Goal: Information Seeking & Learning: Learn about a topic

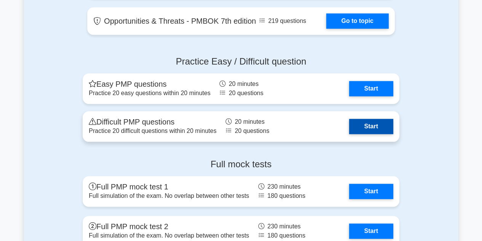
click at [372, 127] on link "Start" at bounding box center [371, 126] width 44 height 15
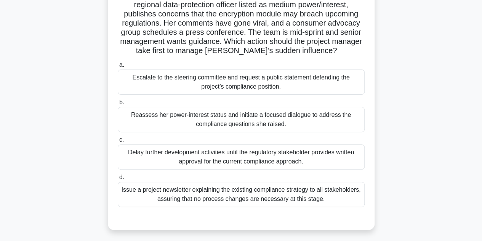
scroll to position [76, 0]
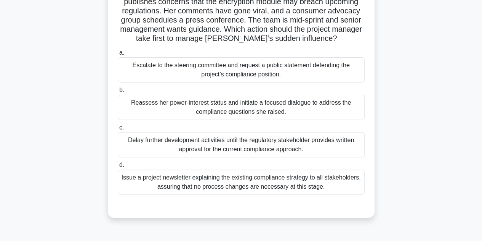
click at [293, 109] on div "Reassess her power-interest status and initiate a focused dialogue to address t…" at bounding box center [241, 107] width 247 height 25
click at [118, 93] on input "b. Reassess her power-interest status and initiate a focused dialogue to addres…" at bounding box center [118, 90] width 0 height 5
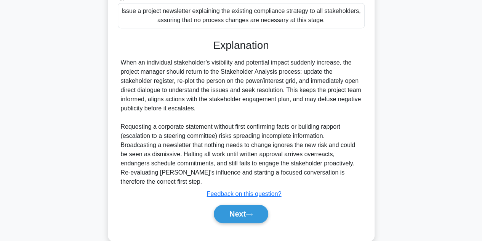
scroll to position [256, 0]
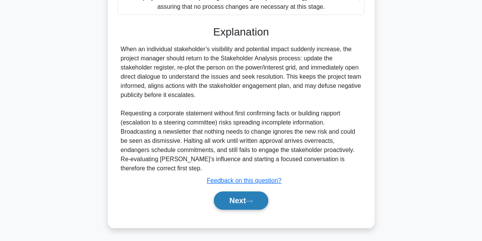
click at [246, 196] on button "Next" at bounding box center [241, 200] width 55 height 18
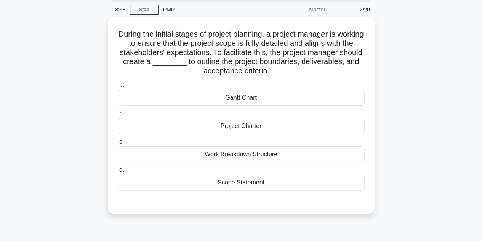
scroll to position [0, 0]
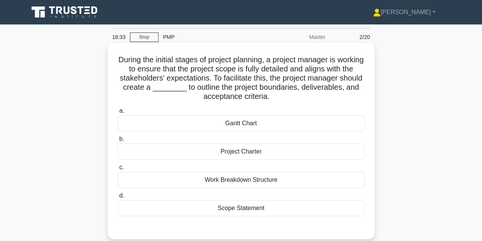
click at [274, 154] on div "Project Charter" at bounding box center [241, 151] width 247 height 16
click at [118, 141] on input "b. Project Charter" at bounding box center [118, 138] width 0 height 5
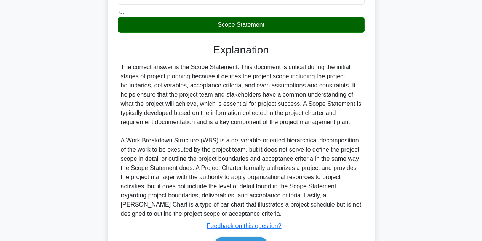
scroll to position [191, 0]
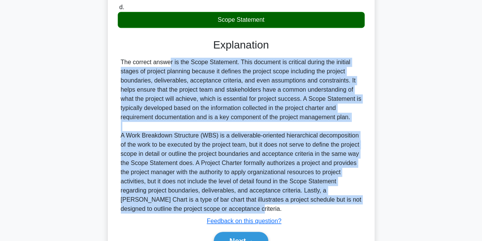
drag, startPoint x: 119, startPoint y: 60, endPoint x: 440, endPoint y: 210, distance: 354.3
click at [440, 210] on div "During the initial stages of project planning, a project manager is working to …" at bounding box center [241, 65] width 435 height 423
copy div "The correct answer is the Scope Statement. This document is critical during the…"
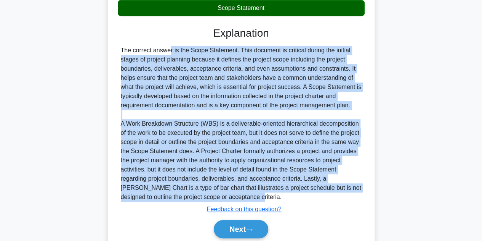
scroll to position [230, 0]
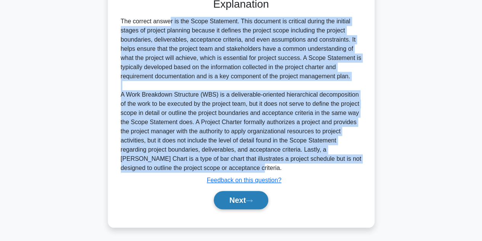
click at [222, 197] on button "Next" at bounding box center [241, 200] width 55 height 18
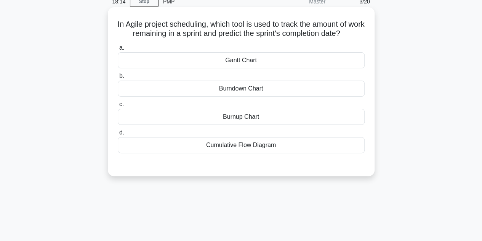
scroll to position [19, 0]
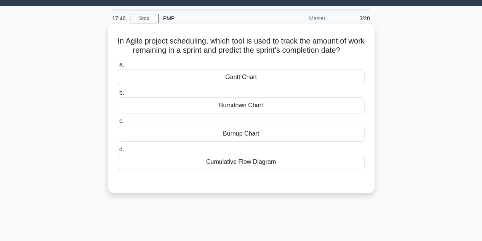
click at [252, 107] on div "Burndown Chart" at bounding box center [241, 105] width 247 height 16
click at [118, 95] on input "b. Burndown Chart" at bounding box center [118, 92] width 0 height 5
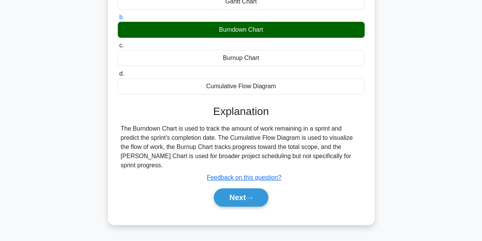
scroll to position [95, 0]
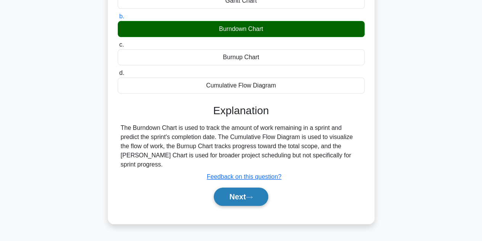
click at [250, 187] on button "Next" at bounding box center [241, 196] width 55 height 18
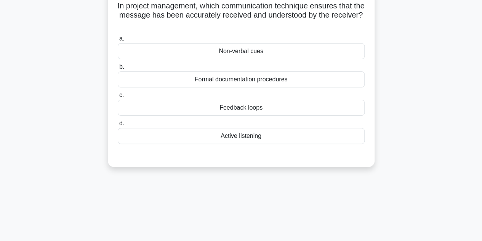
scroll to position [19, 0]
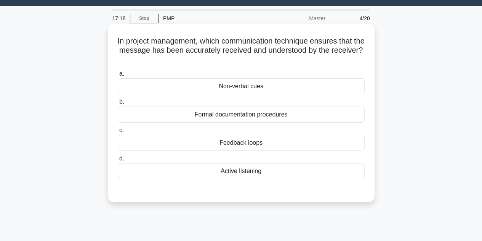
click at [268, 170] on div "Active listening" at bounding box center [241, 171] width 247 height 16
click at [118, 161] on input "d. Active listening" at bounding box center [118, 158] width 0 height 5
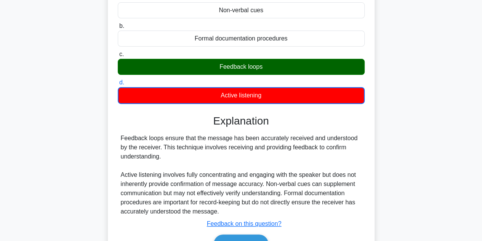
scroll to position [95, 0]
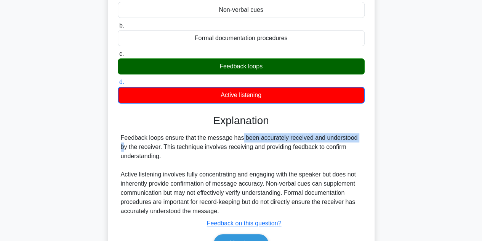
drag, startPoint x: 191, startPoint y: 139, endPoint x: 312, endPoint y: 141, distance: 120.5
click at [310, 141] on div "Feedback loops ensure that the message has been accurately received and underst…" at bounding box center [241, 174] width 241 height 82
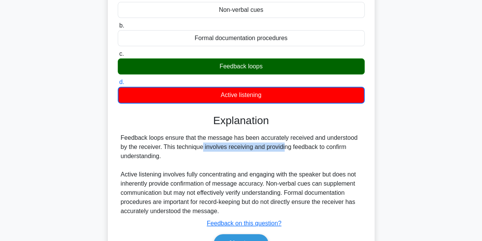
drag, startPoint x: 157, startPoint y: 148, endPoint x: 239, endPoint y: 148, distance: 82.0
click at [238, 148] on div "Feedback loops ensure that the message has been accurately received and underst…" at bounding box center [241, 174] width 241 height 82
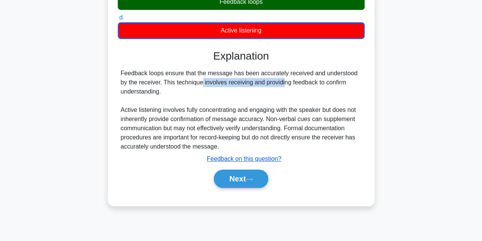
scroll to position [171, 0]
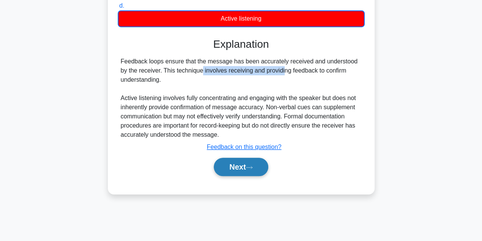
click at [237, 166] on button "Next" at bounding box center [241, 166] width 55 height 18
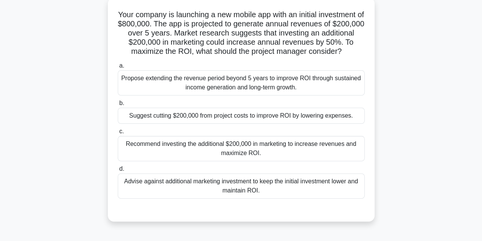
scroll to position [57, 0]
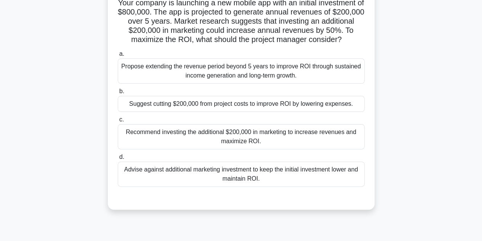
click at [230, 178] on div "Advise against additional marketing investment to keep the initial investment l…" at bounding box center [241, 173] width 247 height 25
click at [118, 159] on input "d. Advise against additional marketing investment to keep the initial investmen…" at bounding box center [118, 156] width 0 height 5
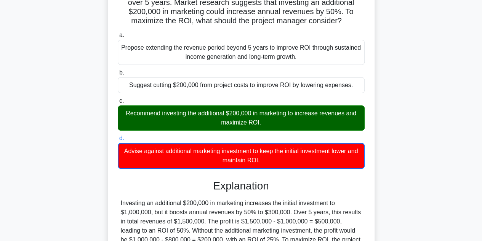
scroll to position [19, 0]
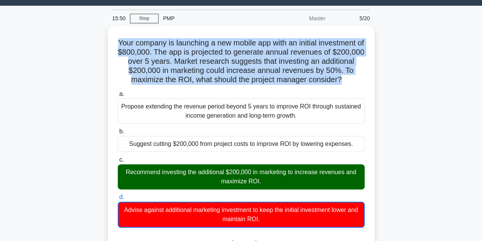
drag, startPoint x: 363, startPoint y: 78, endPoint x: 31, endPoint y: 44, distance: 333.4
click at [19, 39] on main "15:50 Stop PMP Master 5/20 Your company is launching a new mobile app with an i…" at bounding box center [241, 199] width 482 height 387
copy h5 "Your company is launching a new mobile app with an initial investment of $800,0…"
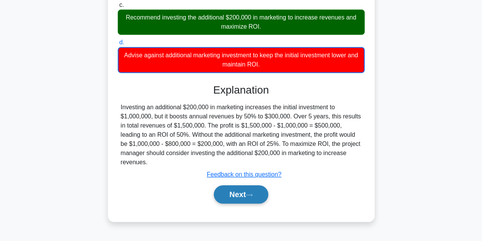
scroll to position [175, 0]
click at [241, 201] on button "Next" at bounding box center [241, 194] width 55 height 18
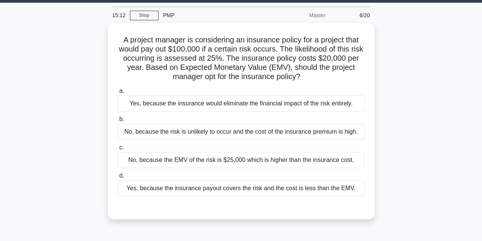
scroll to position [19, 0]
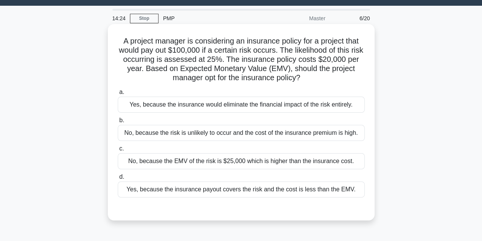
click at [183, 162] on div "No, because the EMV of the risk is $25,000 which is higher than the insurance c…" at bounding box center [241, 161] width 247 height 16
click at [118, 151] on input "c. No, because the EMV of the risk is $25,000 which is higher than the insuranc…" at bounding box center [118, 148] width 0 height 5
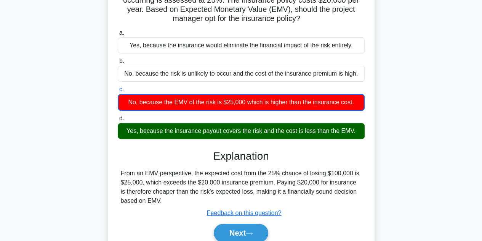
scroll to position [95, 0]
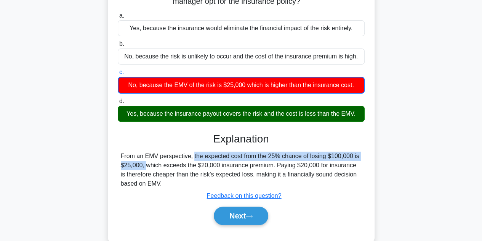
drag, startPoint x: 144, startPoint y: 157, endPoint x: 339, endPoint y: 156, distance: 194.4
click at [339, 156] on div "From an EMV perspective, the expected cost from the 25% chance of losing $100,0…" at bounding box center [241, 169] width 241 height 37
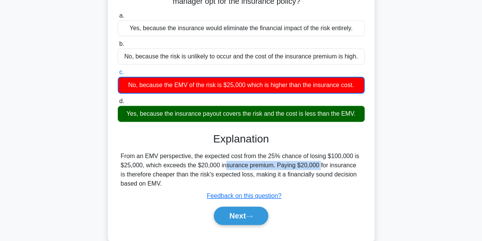
drag, startPoint x: 176, startPoint y: 164, endPoint x: 267, endPoint y: 165, distance: 90.7
click at [267, 165] on div "From an EMV perspective, the expected cost from the 25% chance of losing $100,0…" at bounding box center [241, 169] width 241 height 37
drag, startPoint x: 148, startPoint y: 175, endPoint x: 187, endPoint y: 175, distance: 38.9
click at [187, 175] on div "From an EMV perspective, the expected cost from the 25% chance of losing $100,0…" at bounding box center [241, 169] width 241 height 37
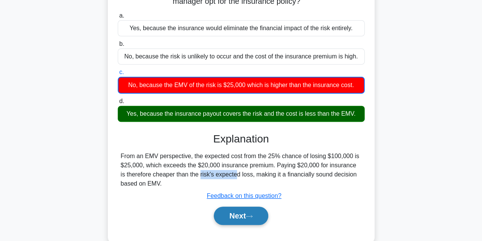
click at [238, 217] on button "Next" at bounding box center [241, 215] width 55 height 18
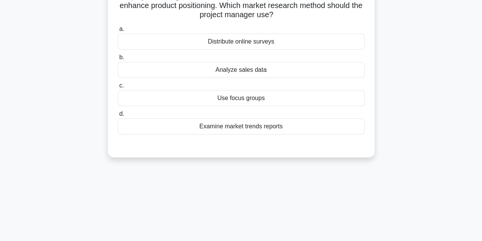
scroll to position [19, 0]
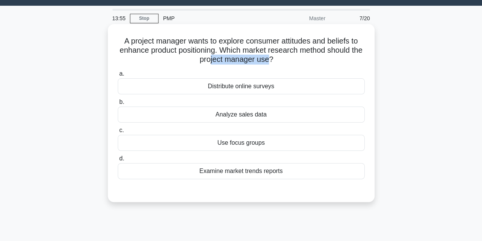
drag, startPoint x: 217, startPoint y: 64, endPoint x: 276, endPoint y: 61, distance: 60.0
click at [276, 61] on h5 "A project manager wants to explore consumer attitudes and beliefs to enhance pr…" at bounding box center [241, 50] width 249 height 28
drag, startPoint x: 259, startPoint y: 85, endPoint x: 263, endPoint y: 83, distance: 4.1
click at [259, 84] on div "Distribute online surveys" at bounding box center [241, 86] width 247 height 16
click at [118, 76] on input "a. Distribute online surveys" at bounding box center [118, 73] width 0 height 5
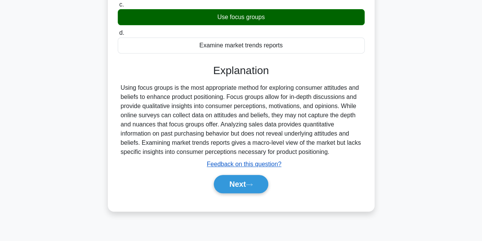
scroll to position [133, 0]
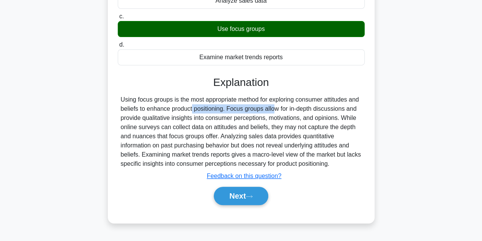
drag, startPoint x: 142, startPoint y: 108, endPoint x: 226, endPoint y: 110, distance: 84.6
click at [226, 110] on div "Using focus groups is the most appropriate method for exploring consumer attitu…" at bounding box center [241, 131] width 241 height 73
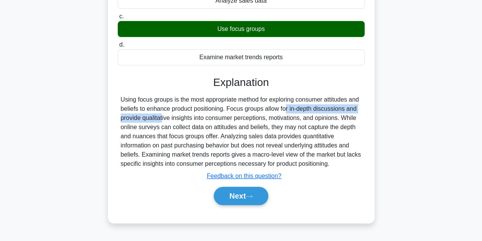
drag, startPoint x: 241, startPoint y: 108, endPoint x: 356, endPoint y: 109, distance: 115.9
click at [356, 109] on div "Using focus groups is the most appropriate method for exploring consumer attitu…" at bounding box center [241, 131] width 241 height 73
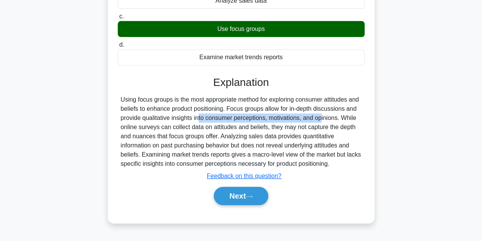
drag, startPoint x: 158, startPoint y: 117, endPoint x: 280, endPoint y: 120, distance: 122.1
click at [280, 120] on div "Using focus groups is the most appropriate method for exploring consumer attitu…" at bounding box center [241, 131] width 241 height 73
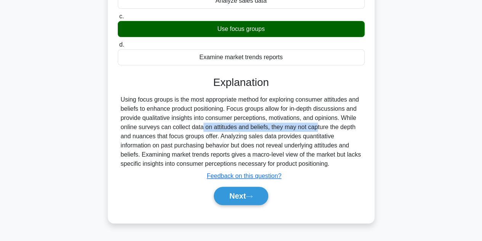
drag, startPoint x: 159, startPoint y: 128, endPoint x: 270, endPoint y: 130, distance: 110.6
click at [270, 129] on div "Using focus groups is the most appropriate method for exploring consumer attitu…" at bounding box center [241, 131] width 241 height 73
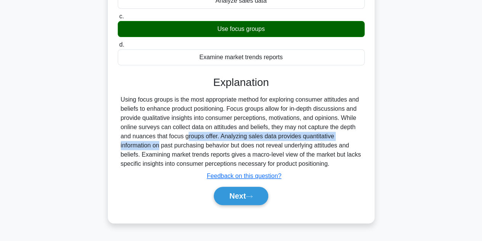
drag, startPoint x: 150, startPoint y: 139, endPoint x: 314, endPoint y: 136, distance: 164.0
click at [319, 136] on div "Using focus groups is the most appropriate method for exploring consumer attitu…" at bounding box center [241, 131] width 241 height 73
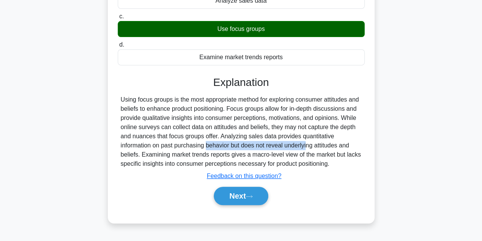
drag, startPoint x: 166, startPoint y: 148, endPoint x: 263, endPoint y: 147, distance: 97.6
click at [263, 147] on div "Using focus groups is the most appropriate method for exploring consumer attitu…" at bounding box center [241, 131] width 241 height 73
click at [245, 193] on button "Next" at bounding box center [241, 195] width 55 height 18
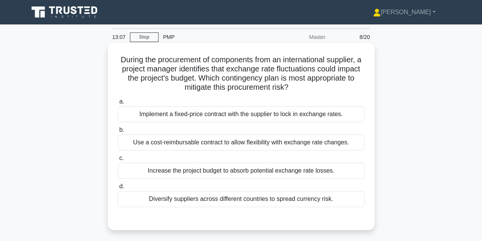
scroll to position [0, 0]
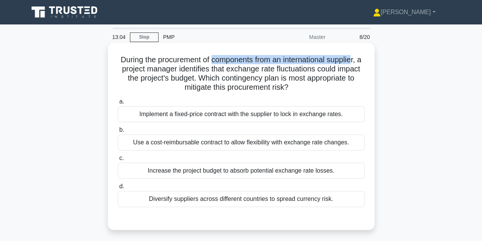
drag, startPoint x: 215, startPoint y: 60, endPoint x: 360, endPoint y: 61, distance: 144.9
click at [360, 61] on h5 "During the procurement of components from an international supplier, a project …" at bounding box center [241, 73] width 249 height 37
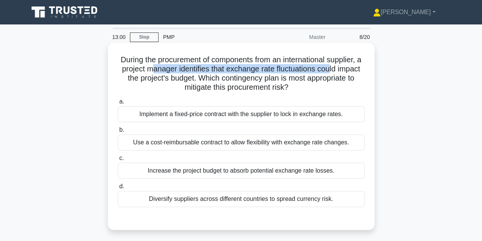
drag, startPoint x: 168, startPoint y: 74, endPoint x: 349, endPoint y: 69, distance: 181.5
click at [349, 69] on h5 "During the procurement of components from an international supplier, a project …" at bounding box center [241, 73] width 249 height 37
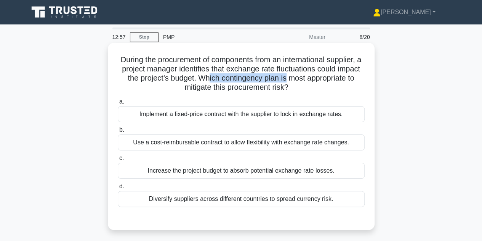
drag, startPoint x: 246, startPoint y: 80, endPoint x: 327, endPoint y: 80, distance: 81.2
click at [327, 80] on h5 "During the procurement of components from an international supplier, a project …" at bounding box center [241, 73] width 249 height 37
click at [218, 116] on div "Implement a fixed-price contract with the supplier to lock in exchange rates." at bounding box center [241, 114] width 247 height 16
click at [118, 104] on input "a. Implement a fixed-price contract with the supplier to lock in exchange rates." at bounding box center [118, 101] width 0 height 5
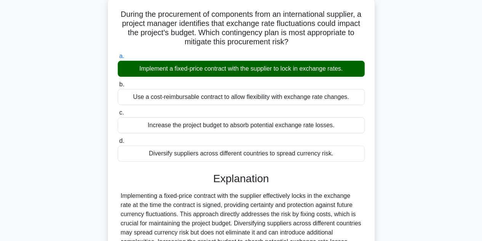
scroll to position [114, 0]
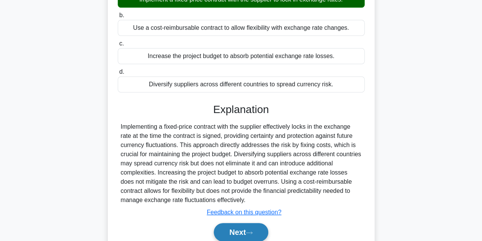
click at [243, 230] on button "Next" at bounding box center [241, 232] width 55 height 18
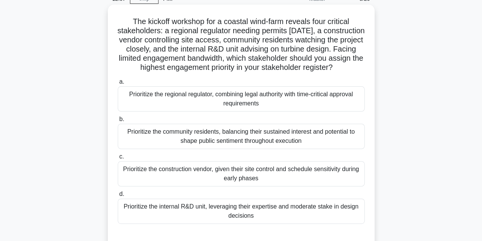
scroll to position [0, 0]
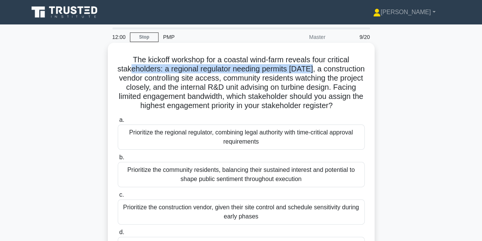
drag, startPoint x: 132, startPoint y: 70, endPoint x: 319, endPoint y: 71, distance: 187.2
click at [319, 71] on h5 "The kickoff workshop for a coastal wind-farm reveals four critical stakeholders…" at bounding box center [241, 83] width 249 height 56
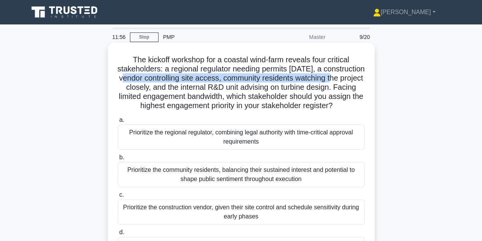
drag, startPoint x: 144, startPoint y: 81, endPoint x: 363, endPoint y: 79, distance: 218.5
click at [363, 79] on h5 "The kickoff workshop for a coastal wind-farm reveals four critical stakeholders…" at bounding box center [241, 83] width 249 height 56
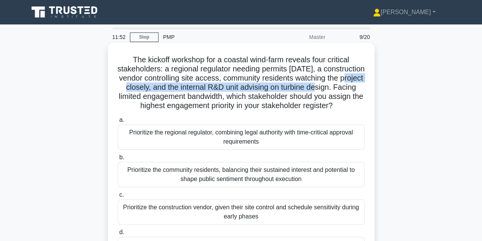
drag, startPoint x: 138, startPoint y: 89, endPoint x: 356, endPoint y: 87, distance: 218.1
click at [356, 87] on h5 "The kickoff workshop for a coastal wind-farm reveals four critical stakeholders…" at bounding box center [241, 83] width 249 height 56
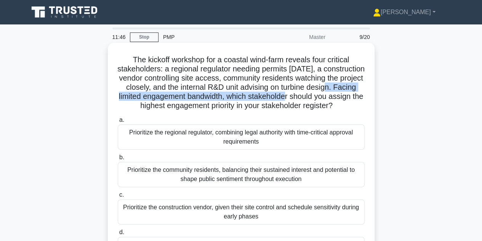
drag, startPoint x: 142, startPoint y: 93, endPoint x: 345, endPoint y: 100, distance: 203.3
click at [345, 100] on h5 "The kickoff workshop for a coastal wind-farm reveals four critical stakeholders…" at bounding box center [241, 83] width 249 height 56
drag, startPoint x: 221, startPoint y: 115, endPoint x: 264, endPoint y: 119, distance: 43.2
click at [264, 111] on h5 "The kickoff workshop for a coastal wind-farm reveals four critical stakeholders…" at bounding box center [241, 83] width 249 height 56
drag, startPoint x: 211, startPoint y: 95, endPoint x: 324, endPoint y: 96, distance: 112.8
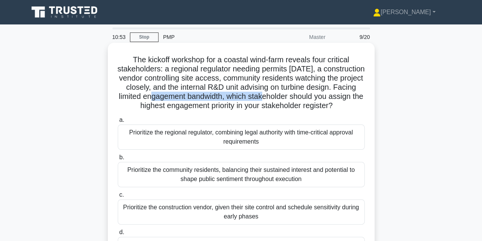
click at [324, 96] on h5 "The kickoff workshop for a coastal wind-farm reveals four critical stakeholders…" at bounding box center [241, 83] width 249 height 56
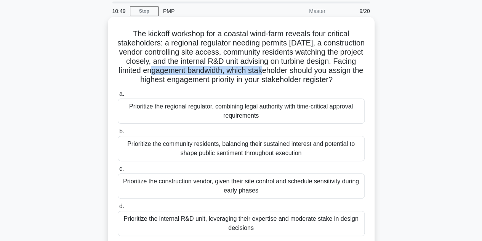
scroll to position [38, 0]
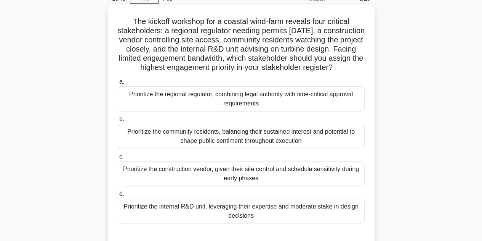
click at [213, 109] on div "Prioritize the regional regulator, combining legal authority with time-critical…" at bounding box center [241, 98] width 247 height 25
click at [118, 84] on input "a. Prioritize the regional regulator, combining legal authority with time-criti…" at bounding box center [118, 81] width 0 height 5
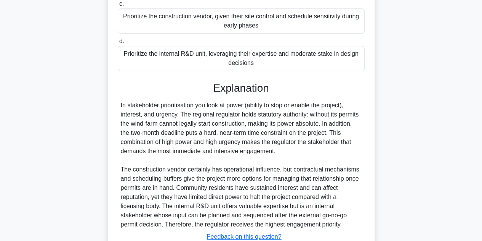
scroll to position [256, 0]
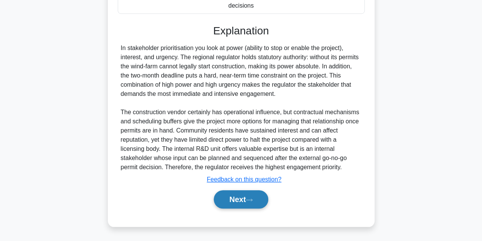
click at [244, 198] on button "Next" at bounding box center [241, 199] width 55 height 18
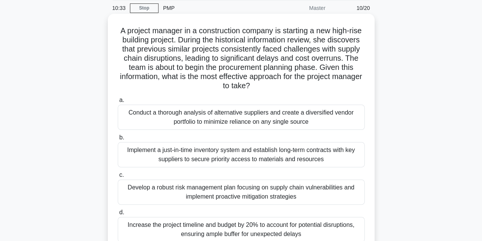
scroll to position [0, 0]
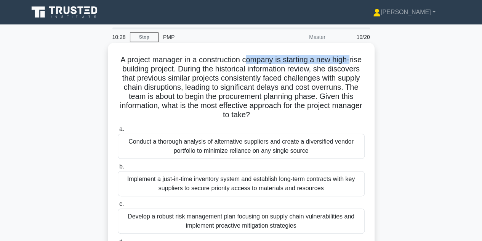
drag, startPoint x: 251, startPoint y: 61, endPoint x: 360, endPoint y: 63, distance: 108.3
click at [360, 63] on h5 "A project manager in a construction company is starting a new high-rise buildin…" at bounding box center [241, 87] width 249 height 65
drag, startPoint x: 150, startPoint y: 70, endPoint x: 165, endPoint y: 71, distance: 15.3
click at [156, 70] on h5 "A project manager in a construction company is starting a new high-rise buildin…" at bounding box center [241, 87] width 249 height 65
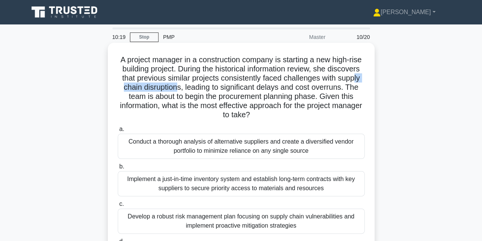
drag, startPoint x: 156, startPoint y: 86, endPoint x: 220, endPoint y: 84, distance: 64.1
click at [220, 84] on h5 "A project manager in a construction company is starting a new high-rise buildin…" at bounding box center [241, 87] width 249 height 65
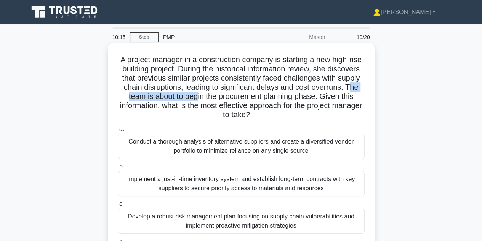
drag, startPoint x: 157, startPoint y: 100, endPoint x: 239, endPoint y: 100, distance: 82.7
click at [239, 100] on h5 "A project manager in a construction company is starting a new high-rise buildin…" at bounding box center [241, 87] width 249 height 65
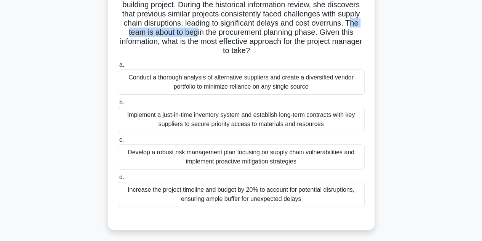
scroll to position [76, 0]
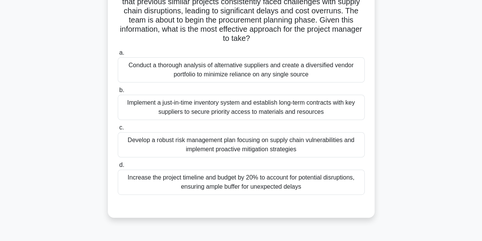
click at [303, 149] on div "Develop a robust risk management plan focusing on supply chain vulnerabilities …" at bounding box center [241, 144] width 247 height 25
click at [118, 130] on input "c. Develop a robust risk management plan focusing on supply chain vulnerabiliti…" at bounding box center [118, 127] width 0 height 5
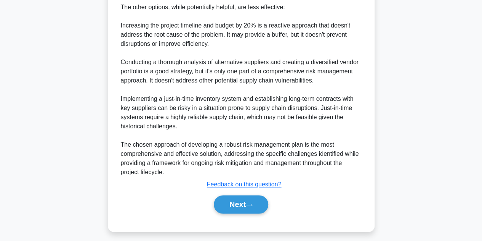
scroll to position [439, 0]
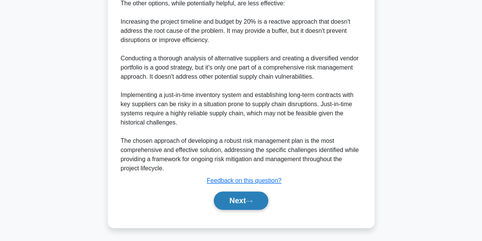
click at [239, 203] on button "Next" at bounding box center [241, 200] width 55 height 18
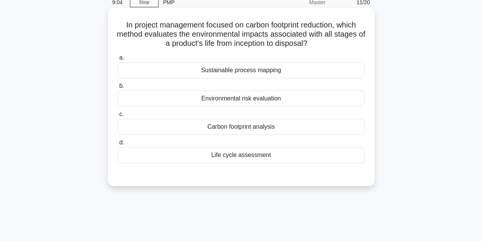
scroll to position [0, 0]
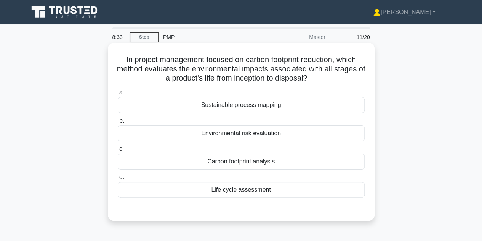
click at [255, 188] on div "Life cycle assessment" at bounding box center [241, 189] width 247 height 16
click at [118, 180] on input "d. Life cycle assessment" at bounding box center [118, 177] width 0 height 5
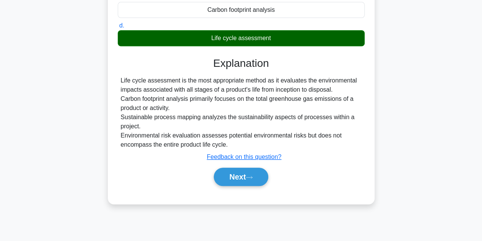
scroll to position [152, 0]
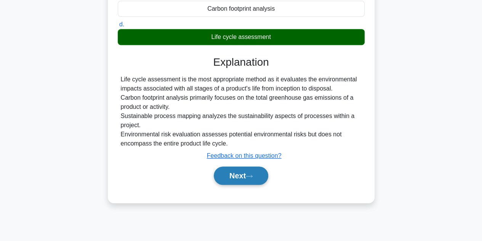
click at [252, 174] on icon at bounding box center [249, 176] width 7 height 4
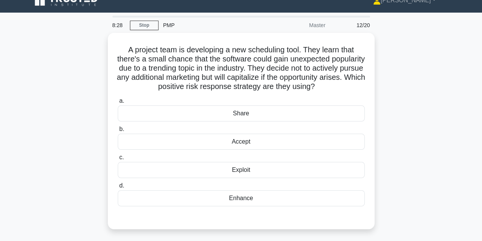
scroll to position [0, 0]
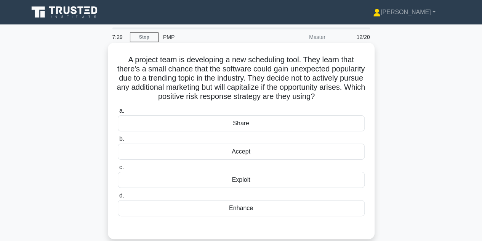
click at [261, 188] on div "Exploit" at bounding box center [241, 180] width 247 height 16
click at [118, 170] on input "c. Exploit" at bounding box center [118, 167] width 0 height 5
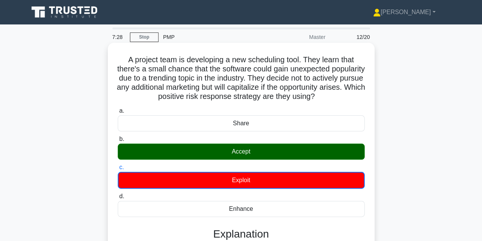
click at [270, 159] on div "Accept" at bounding box center [241, 151] width 247 height 16
click at [118, 141] on input "b. Accept" at bounding box center [118, 138] width 0 height 5
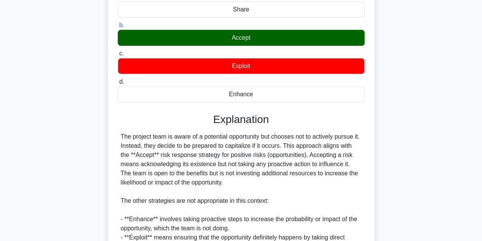
scroll to position [114, 0]
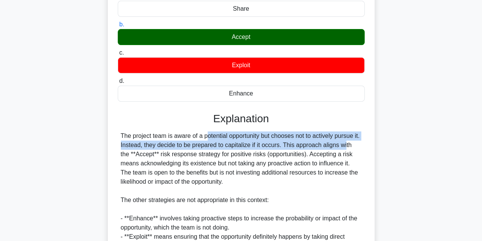
drag, startPoint x: 160, startPoint y: 146, endPoint x: 297, endPoint y: 149, distance: 137.3
click at [297, 149] on div "The project team is aware of a potential opportunity but chooses not to activel…" at bounding box center [241, 199] width 241 height 137
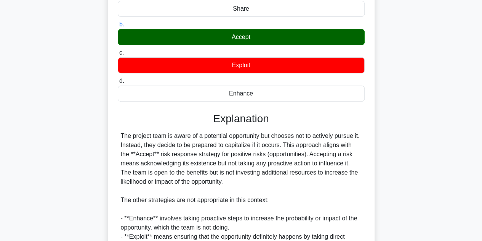
click at [153, 166] on div "The project team is aware of a potential opportunity but chooses not to activel…" at bounding box center [241, 199] width 241 height 137
drag, startPoint x: 154, startPoint y: 156, endPoint x: 229, endPoint y: 152, distance: 74.8
click at [229, 152] on div "The project team is aware of a potential opportunity but chooses not to activel…" at bounding box center [241, 199] width 241 height 137
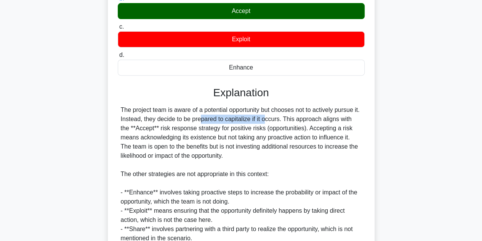
scroll to position [152, 0]
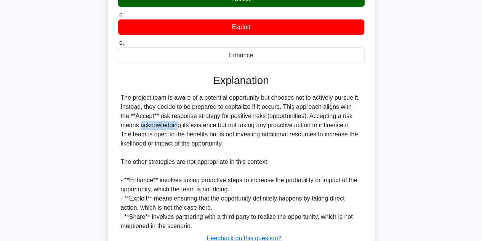
drag, startPoint x: 318, startPoint y: 121, endPoint x: 349, endPoint y: 122, distance: 31.3
click at [349, 122] on div "The project team is aware of a potential opportunity but chooses not to activel…" at bounding box center [241, 161] width 241 height 137
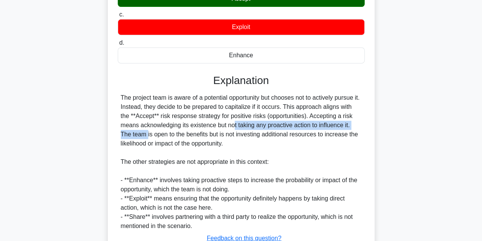
drag, startPoint x: 169, startPoint y: 135, endPoint x: 314, endPoint y: 132, distance: 144.9
click at [314, 132] on div "The project team is aware of a potential opportunity but chooses not to activel…" at bounding box center [241, 161] width 241 height 137
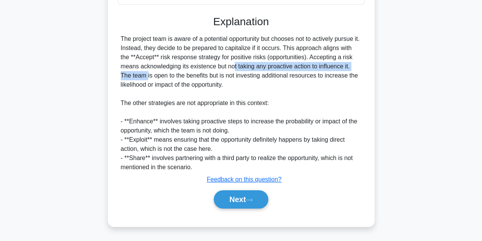
scroll to position [219, 0]
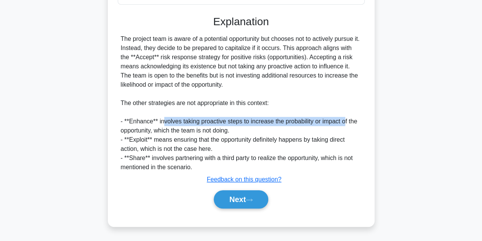
drag, startPoint x: 164, startPoint y: 123, endPoint x: 344, endPoint y: 119, distance: 180.0
click at [344, 119] on div "The project team is aware of a potential opportunity but chooses not to activel…" at bounding box center [241, 102] width 241 height 137
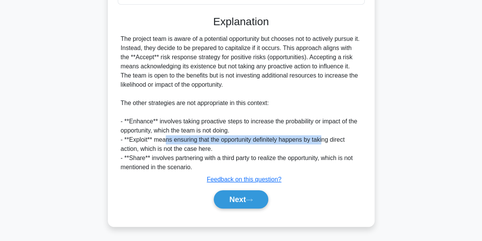
drag, startPoint x: 165, startPoint y: 142, endPoint x: 325, endPoint y: 139, distance: 160.1
click at [325, 139] on div "The project team is aware of a potential opportunity but chooses not to activel…" at bounding box center [241, 102] width 241 height 137
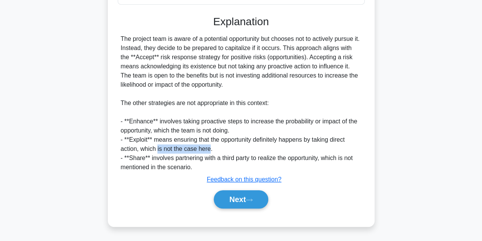
drag, startPoint x: 158, startPoint y: 148, endPoint x: 209, endPoint y: 144, distance: 50.8
click at [209, 144] on div "The project team is aware of a potential opportunity but chooses not to activel…" at bounding box center [241, 102] width 241 height 137
click at [231, 203] on button "Next" at bounding box center [241, 199] width 55 height 18
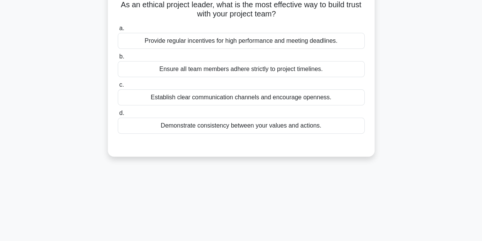
scroll to position [0, 0]
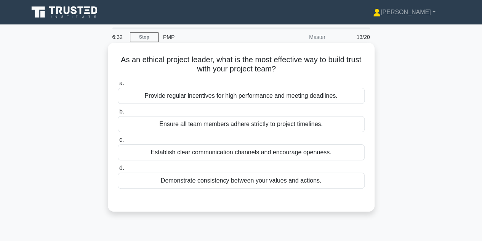
click at [240, 154] on div "Establish clear communication channels and encourage openness." at bounding box center [241, 152] width 247 height 16
click at [192, 145] on div "Establish clear communication channels and encourage openness." at bounding box center [241, 152] width 247 height 16
click at [118, 142] on input "c. Establish clear communication channels and encourage openness." at bounding box center [118, 139] width 0 height 5
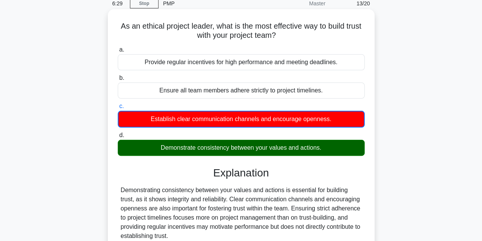
scroll to position [76, 0]
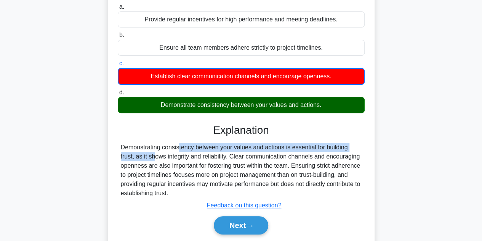
drag, startPoint x: 136, startPoint y: 149, endPoint x: 343, endPoint y: 149, distance: 206.3
click at [343, 149] on div "Demonstrating consistency between your values and actions is essential for buil…" at bounding box center [241, 170] width 241 height 55
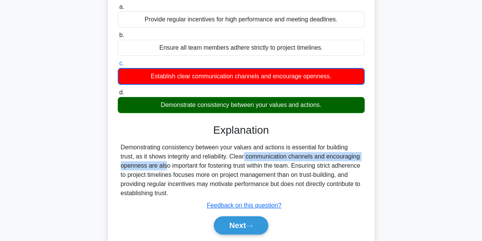
drag, startPoint x: 206, startPoint y: 158, endPoint x: 363, endPoint y: 156, distance: 157.5
click at [363, 156] on div "Demonstrating consistency between your values and actions is essential for buil…" at bounding box center [241, 170] width 247 height 55
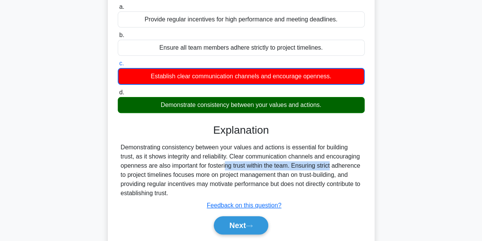
drag, startPoint x: 186, startPoint y: 162, endPoint x: 290, endPoint y: 162, distance: 104.1
click at [290, 162] on div "Demonstrating consistency between your values and actions is essential for buil…" at bounding box center [241, 170] width 241 height 55
click at [247, 225] on button "Next" at bounding box center [241, 225] width 55 height 18
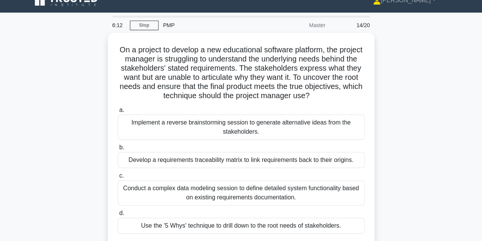
scroll to position [0, 0]
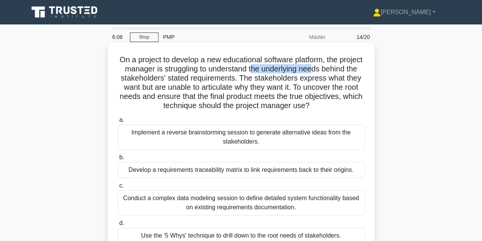
drag, startPoint x: 284, startPoint y: 69, endPoint x: 347, endPoint y: 70, distance: 62.9
click at [347, 70] on h5 "On a project to develop a new educational software platform, the project manage…" at bounding box center [241, 83] width 249 height 56
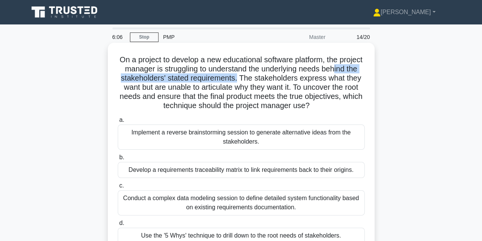
drag, startPoint x: 131, startPoint y: 78, endPoint x: 277, endPoint y: 79, distance: 145.6
click at [277, 79] on h5 "On a project to develop a new educational software platform, the project manage…" at bounding box center [241, 83] width 249 height 56
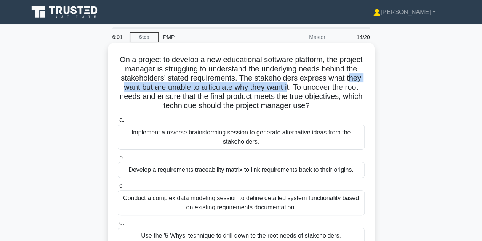
drag, startPoint x: 152, startPoint y: 87, endPoint x: 337, endPoint y: 92, distance: 185.4
click at [337, 92] on h5 "On a project to develop a new educational software platform, the project manage…" at bounding box center [241, 83] width 249 height 56
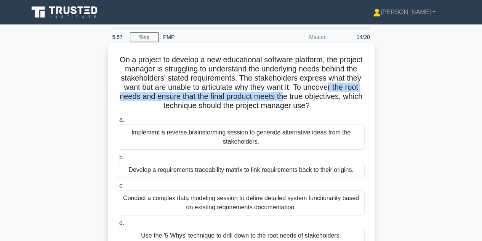
drag, startPoint x: 148, startPoint y: 95, endPoint x: 352, endPoint y: 95, distance: 203.6
click at [352, 95] on h5 "On a project to develop a new educational software platform, the project manage…" at bounding box center [241, 83] width 249 height 56
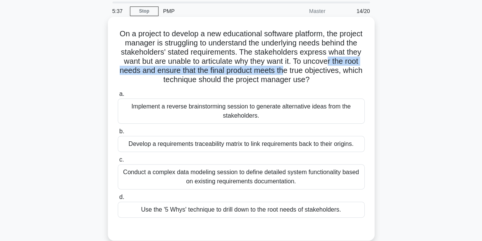
scroll to position [38, 0]
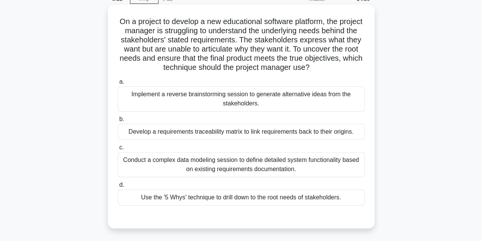
click at [216, 200] on div "Use the '5 Whys' technique to drill down to the root needs of stakeholders." at bounding box center [241, 197] width 247 height 16
click at [118, 187] on input "d. Use the '5 Whys' technique to drill down to the root needs of stakeholders." at bounding box center [118, 184] width 0 height 5
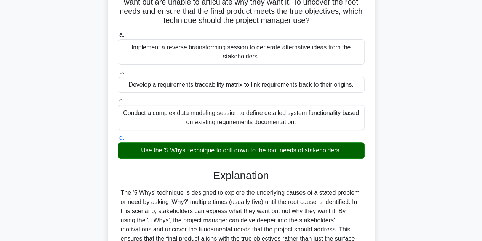
scroll to position [191, 0]
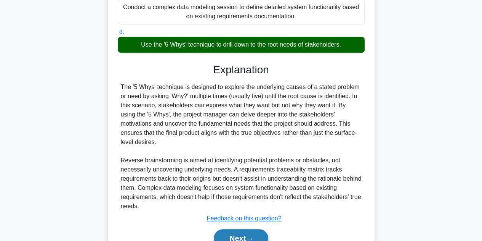
click at [234, 230] on button "Next" at bounding box center [241, 238] width 55 height 18
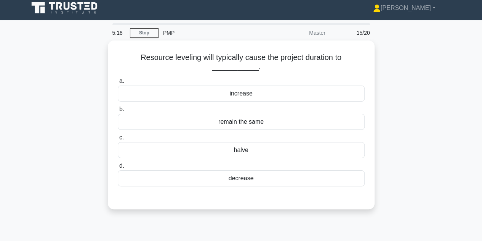
scroll to position [0, 0]
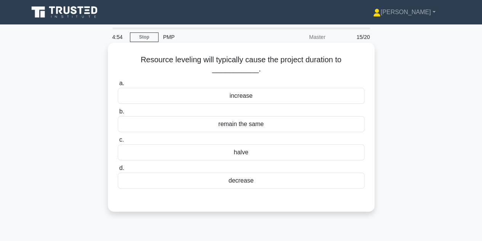
click at [238, 100] on div "increase" at bounding box center [241, 96] width 247 height 16
click at [118, 86] on input "a. increase" at bounding box center [118, 83] width 0 height 5
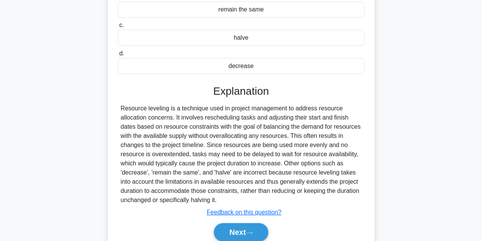
scroll to position [152, 0]
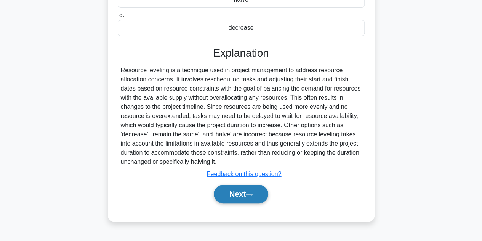
click at [246, 191] on button "Next" at bounding box center [241, 194] width 55 height 18
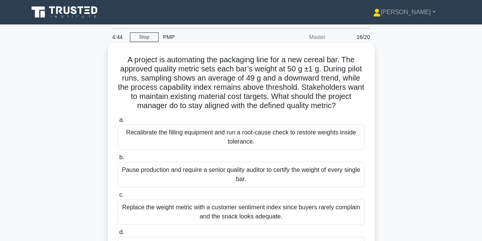
scroll to position [38, 0]
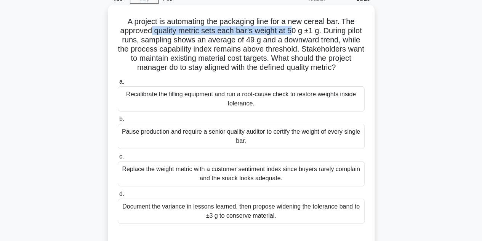
drag, startPoint x: 158, startPoint y: 34, endPoint x: 333, endPoint y: 51, distance: 175.4
click at [302, 29] on h5 "A project is automating the packaging line for a new cereal bar. The approved q…" at bounding box center [241, 45] width 249 height 56
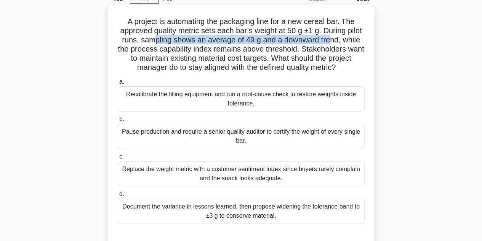
drag, startPoint x: 170, startPoint y: 44, endPoint x: 349, endPoint y: 39, distance: 179.6
click at [349, 39] on h5 "A project is automating the packaging line for a new cereal bar. The approved q…" at bounding box center [241, 45] width 249 height 56
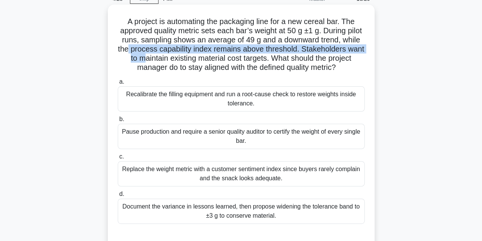
drag, startPoint x: 169, startPoint y: 55, endPoint x: 207, endPoint y: 55, distance: 37.4
click at [207, 55] on h5 "A project is automating the packaging line for a new cereal bar. The approved q…" at bounding box center [241, 45] width 249 height 56
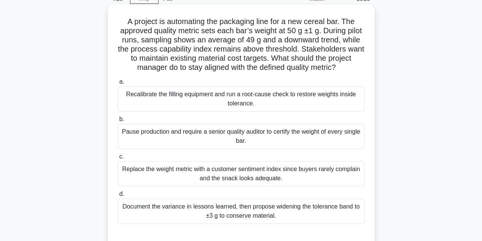
click at [211, 67] on h5 "A project is automating the packaging line for a new cereal bar. The approved q…" at bounding box center [241, 45] width 249 height 56
drag, startPoint x: 231, startPoint y: 58, endPoint x: 329, endPoint y: 58, distance: 98.4
click at [329, 58] on h5 "A project is automating the packaging line for a new cereal bar. The approved q…" at bounding box center [241, 45] width 249 height 56
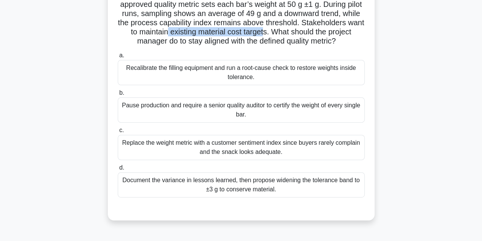
scroll to position [76, 0]
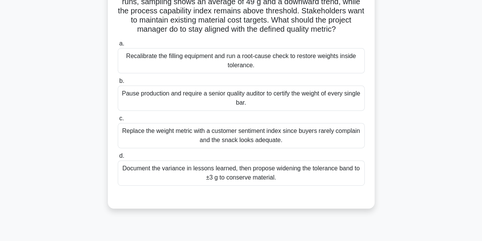
click at [159, 70] on div "Recalibrate the filling equipment and run a root-cause check to restore weights…" at bounding box center [241, 60] width 247 height 25
click at [118, 46] on input "a. Recalibrate the filling equipment and run a root-cause check to restore weig…" at bounding box center [118, 43] width 0 height 5
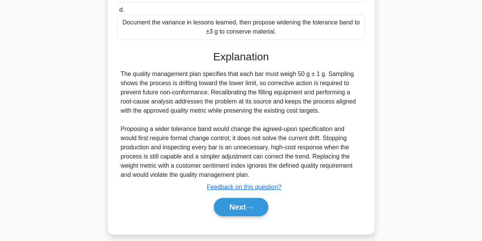
scroll to position [229, 0]
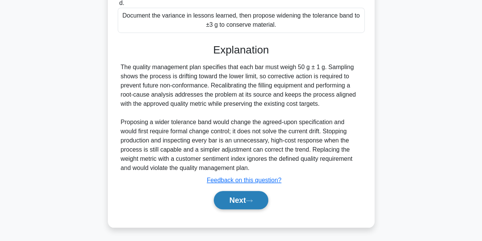
click at [238, 204] on button "Next" at bounding box center [241, 200] width 55 height 18
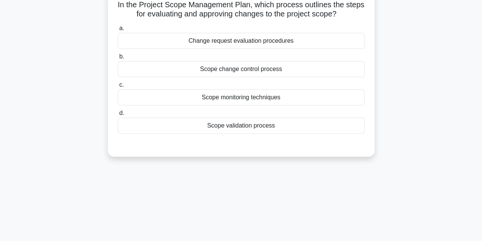
scroll to position [0, 0]
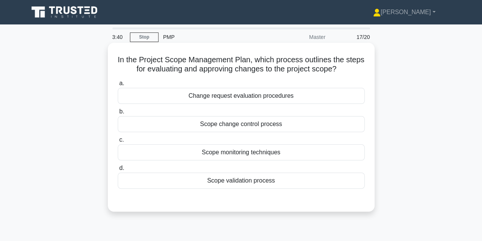
click at [252, 124] on div "Scope change control process" at bounding box center [241, 124] width 247 height 16
click at [118, 114] on input "b. Scope change control process" at bounding box center [118, 111] width 0 height 5
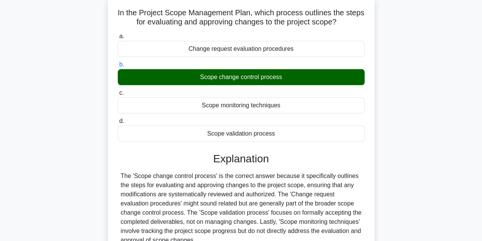
scroll to position [152, 0]
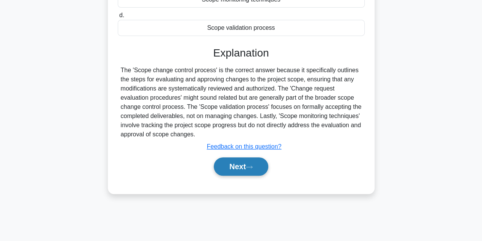
click at [244, 166] on button "Next" at bounding box center [241, 166] width 55 height 18
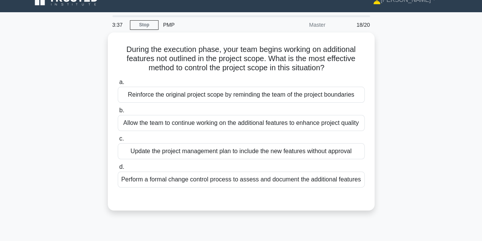
scroll to position [0, 0]
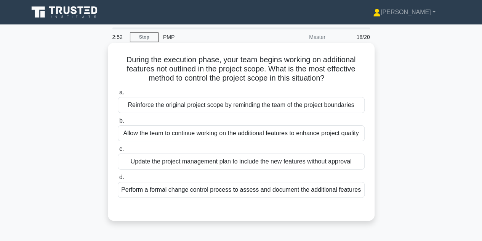
click at [213, 191] on div "Perform a formal change control process to assess and document the additional f…" at bounding box center [241, 189] width 247 height 16
click at [118, 180] on input "d. Perform a formal change control process to assess and document the additiona…" at bounding box center [118, 177] width 0 height 5
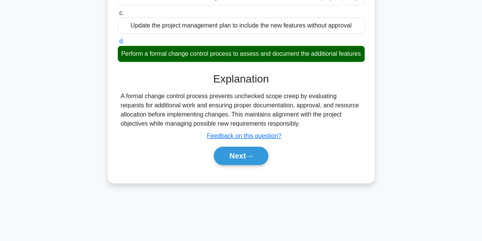
scroll to position [152, 0]
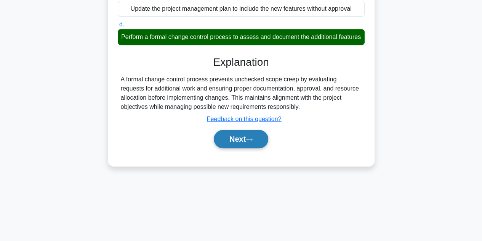
click at [238, 148] on button "Next" at bounding box center [241, 139] width 55 height 18
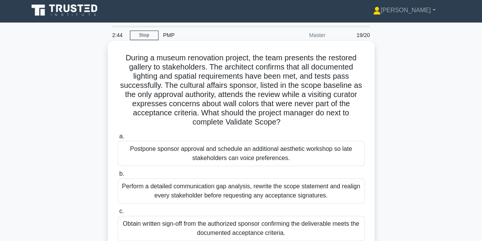
scroll to position [0, 0]
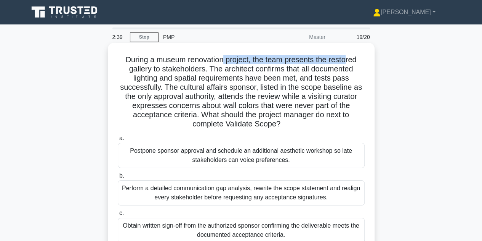
drag, startPoint x: 222, startPoint y: 60, endPoint x: 347, endPoint y: 56, distance: 125.1
click at [347, 56] on h5 "During a museum renovation project, the team presents the restored gallery to s…" at bounding box center [241, 92] width 249 height 74
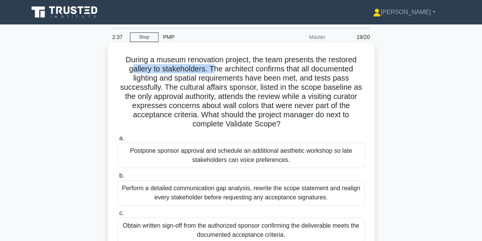
drag, startPoint x: 134, startPoint y: 72, endPoint x: 214, endPoint y: 69, distance: 80.1
click at [214, 69] on h5 "During a museum renovation project, the team presents the restored gallery to s…" at bounding box center [241, 92] width 249 height 74
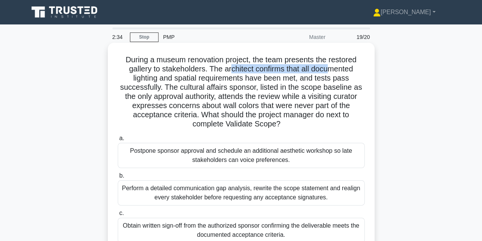
drag, startPoint x: 230, startPoint y: 67, endPoint x: 330, endPoint y: 72, distance: 100.0
click at [330, 72] on h5 "During a museum renovation project, the team presents the restored gallery to s…" at bounding box center [241, 92] width 249 height 74
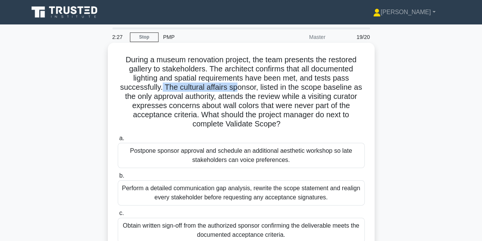
drag, startPoint x: 162, startPoint y: 87, endPoint x: 238, endPoint y: 88, distance: 76.6
click at [238, 88] on h5 "During a museum renovation project, the team presents the restored gallery to s…" at bounding box center [241, 92] width 249 height 74
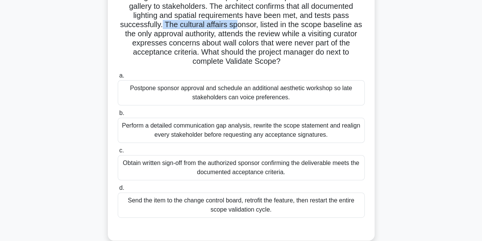
scroll to position [76, 0]
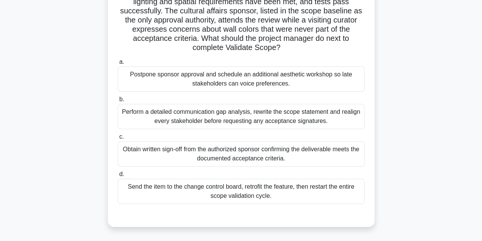
click at [244, 161] on div "Obtain written sign-off from the authorized sponsor confirming the deliverable …" at bounding box center [241, 153] width 247 height 25
click at [118, 139] on input "c. Obtain written sign-off from the authorized sponsor confirming the deliverab…" at bounding box center [118, 136] width 0 height 5
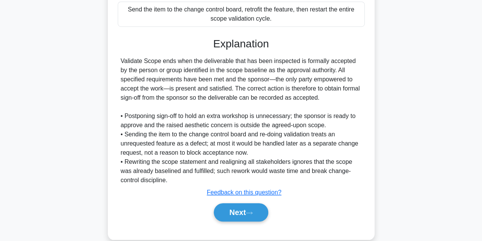
scroll to position [265, 0]
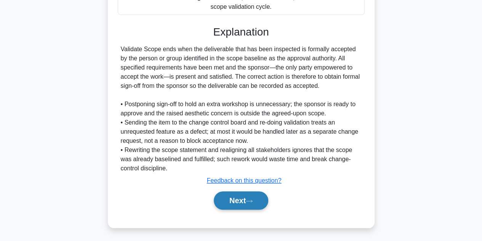
click at [238, 201] on button "Next" at bounding box center [241, 200] width 55 height 18
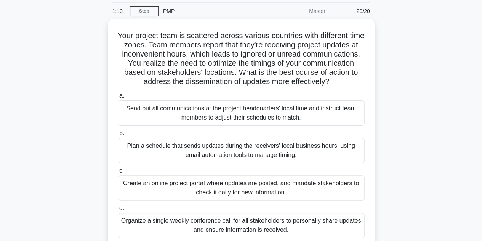
scroll to position [38, 0]
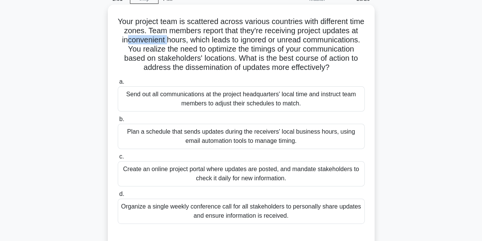
drag, startPoint x: 175, startPoint y: 42, endPoint x: 213, endPoint y: 38, distance: 38.3
click at [213, 38] on h5 "Your project team is scattered across various countries with different time zon…" at bounding box center [241, 45] width 249 height 56
click at [148, 50] on h5 "Your project team is scattered across various countries with different time zon…" at bounding box center [241, 45] width 249 height 56
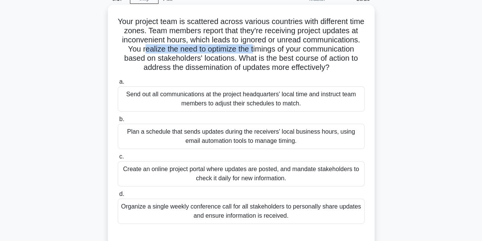
drag, startPoint x: 200, startPoint y: 48, endPoint x: 310, endPoint y: 46, distance: 109.8
click at [310, 46] on h5 "Your project team is scattered across various countries with different time zon…" at bounding box center [241, 45] width 249 height 56
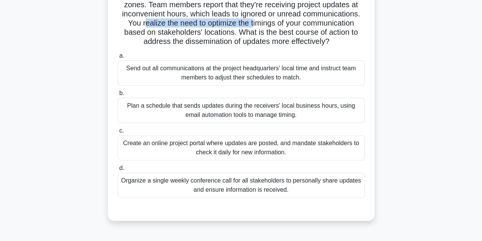
scroll to position [76, 0]
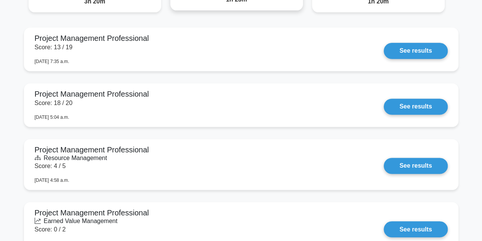
scroll to position [496, 0]
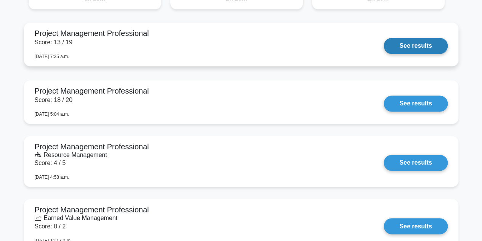
click at [384, 51] on link "See results" at bounding box center [416, 46] width 64 height 16
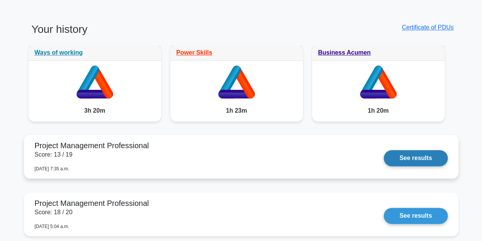
scroll to position [457, 0]
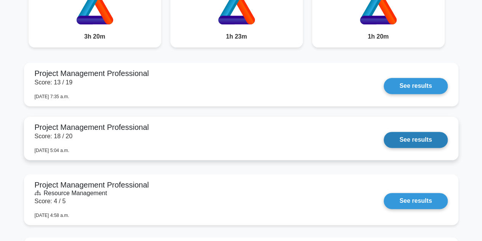
click at [433, 138] on link "See results" at bounding box center [416, 140] width 64 height 16
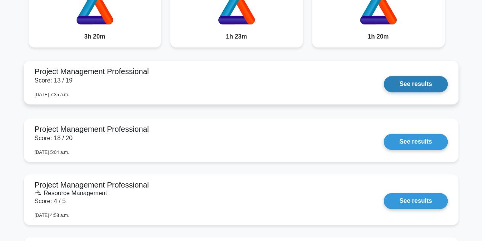
click at [405, 82] on link "See results" at bounding box center [416, 84] width 64 height 16
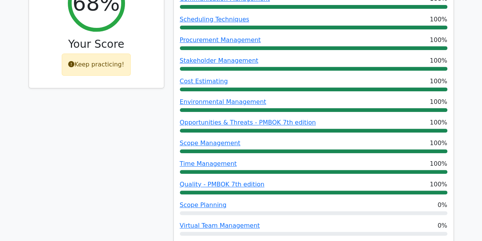
scroll to position [76, 0]
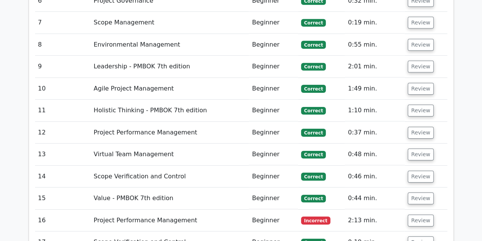
scroll to position [1220, 0]
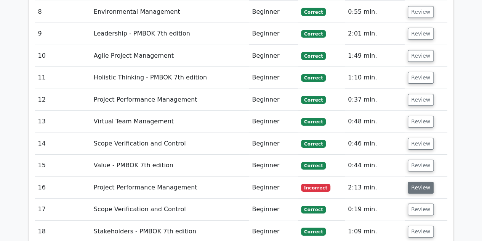
click at [416, 181] on button "Review" at bounding box center [421, 187] width 26 height 12
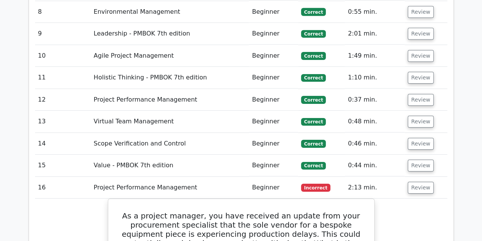
scroll to position [1334, 0]
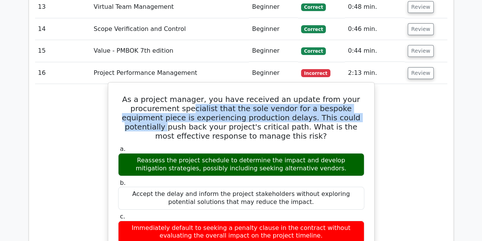
drag, startPoint x: 181, startPoint y: 64, endPoint x: 327, endPoint y: 70, distance: 146.1
click at [341, 95] on h5 "As a project manager, you have received an update from your procurement special…" at bounding box center [241, 118] width 248 height 46
drag, startPoint x: 279, startPoint y: 75, endPoint x: 283, endPoint y: 73, distance: 4.3
click at [280, 95] on h5 "As a project manager, you have received an update from your procurement special…" at bounding box center [241, 118] width 248 height 46
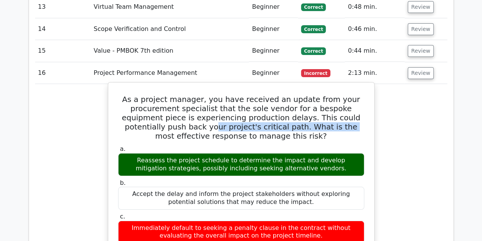
drag, startPoint x: 145, startPoint y: 80, endPoint x: 272, endPoint y: 81, distance: 126.6
click at [274, 95] on h5 "As a project manager, you have received an update from your procurement special…" at bounding box center [241, 118] width 248 height 46
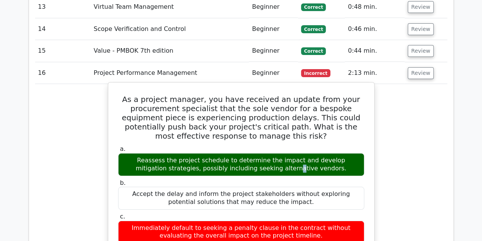
drag, startPoint x: 170, startPoint y: 112, endPoint x: 205, endPoint y: 106, distance: 36.0
click at [177, 153] on div "Reassess the project schedule to determine the impact and develop mitigation st…" at bounding box center [241, 164] width 246 height 23
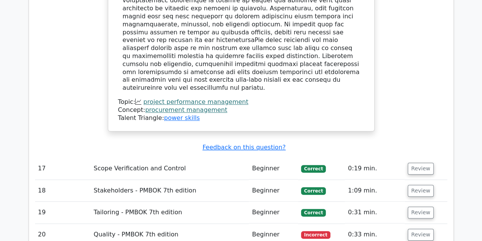
scroll to position [1788, 0]
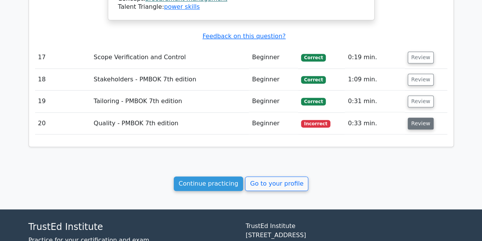
click at [416, 117] on button "Review" at bounding box center [421, 123] width 26 height 12
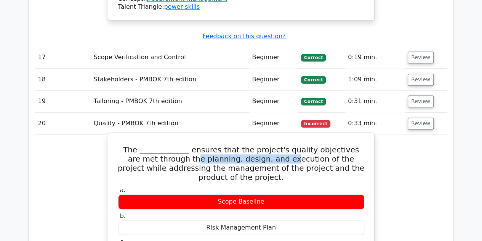
drag, startPoint x: 168, startPoint y: 95, endPoint x: 258, endPoint y: 98, distance: 89.6
click at [258, 145] on h5 "The _____________ ensures that the project's quality objectives are met through…" at bounding box center [241, 163] width 248 height 37
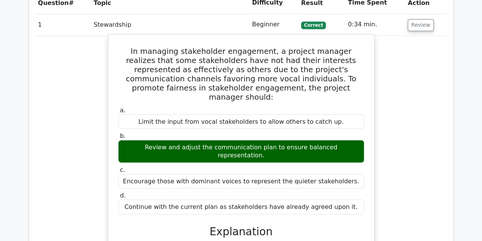
scroll to position [568, 0]
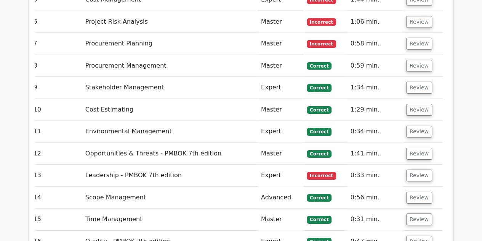
scroll to position [1164, 0]
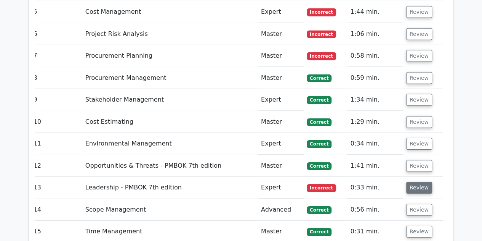
click at [419, 181] on button "Review" at bounding box center [419, 187] width 26 height 12
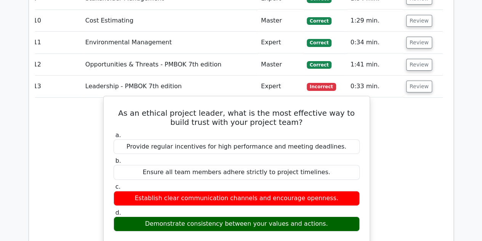
scroll to position [1279, 0]
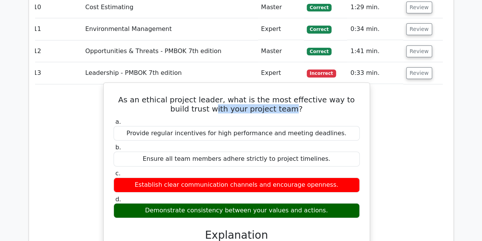
drag, startPoint x: 227, startPoint y: 80, endPoint x: 283, endPoint y: 83, distance: 56.1
click at [283, 95] on h5 "As an ethical project leader, what is the most effective way to build trust wit…" at bounding box center [237, 104] width 248 height 18
drag, startPoint x: 171, startPoint y: 180, endPoint x: 313, endPoint y: 185, distance: 141.9
click at [313, 203] on div "Demonstrate consistency between your values and actions." at bounding box center [237, 210] width 246 height 15
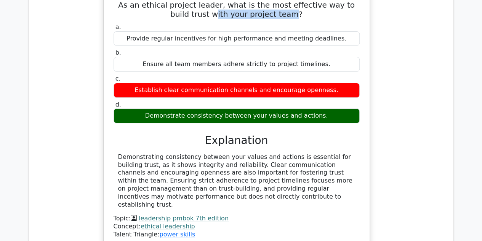
scroll to position [1393, 0]
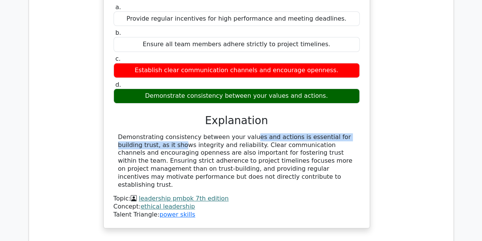
drag, startPoint x: 204, startPoint y: 108, endPoint x: 365, endPoint y: 108, distance: 161.3
click at [365, 108] on div "As an ethical project leader, what is the most effective way to build trust wit…" at bounding box center [237, 97] width 260 height 253
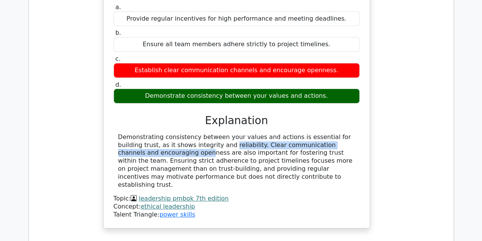
drag, startPoint x: 156, startPoint y: 114, endPoint x: 295, endPoint y: 120, distance: 138.9
click at [319, 133] on div "Demonstrating consistency between your values and actions is essential for buil…" at bounding box center [236, 161] width 237 height 56
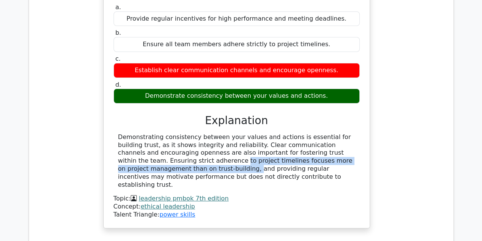
drag, startPoint x: 120, startPoint y: 132, endPoint x: 339, endPoint y: 132, distance: 219.6
click at [339, 133] on div "Demonstrating consistency between your values and actions is essential for buil…" at bounding box center [237, 161] width 246 height 56
drag, startPoint x: 119, startPoint y: 140, endPoint x: 356, endPoint y: 144, distance: 237.2
click at [356, 144] on div "Demonstrating consistency between your values and actions is essential for buil…" at bounding box center [237, 161] width 246 height 56
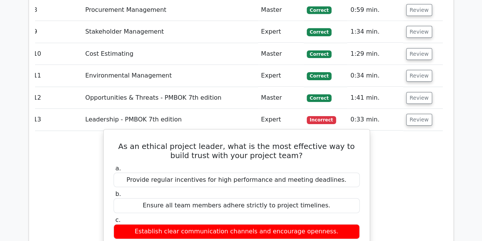
scroll to position [1241, 0]
